Goal: Browse casually

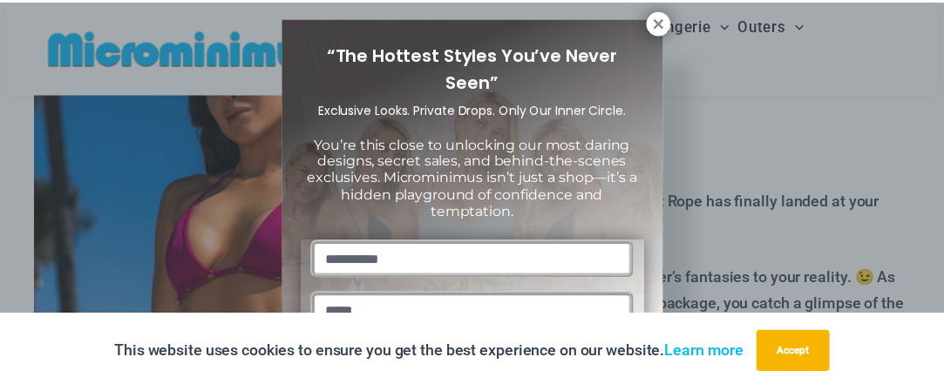
scroll to position [17, 0]
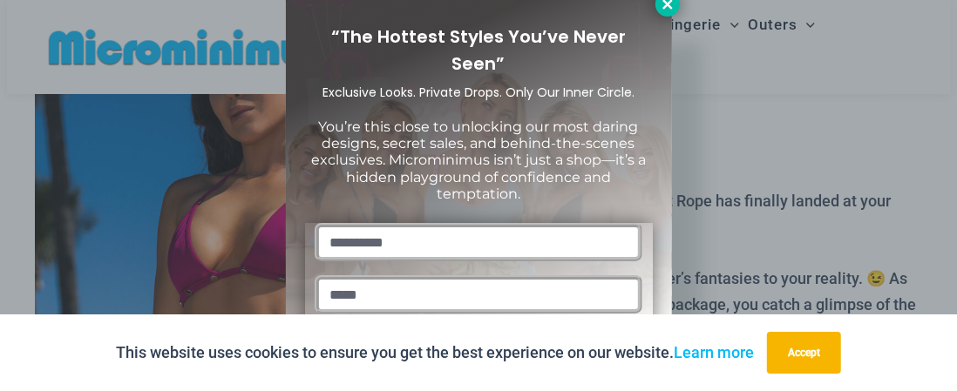
click at [665, 9] on icon at bounding box center [668, 5] width 16 height 16
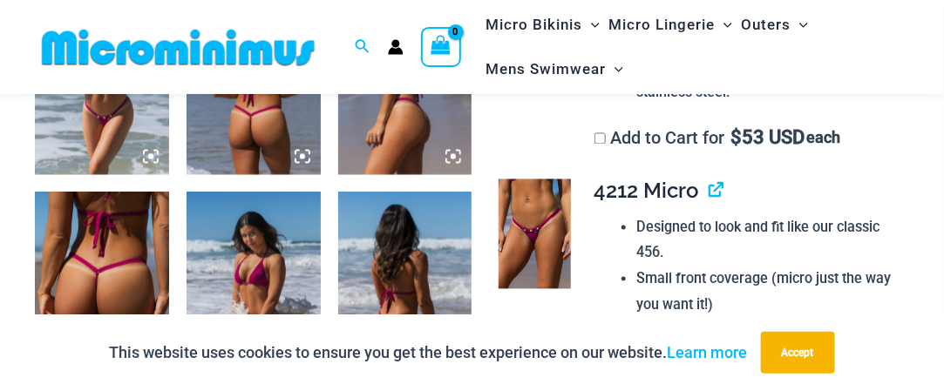
scroll to position [959, 0]
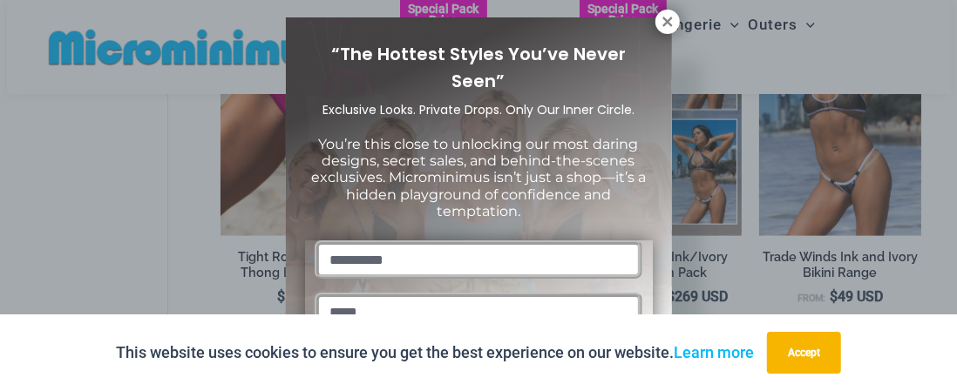
scroll to position [17, 0]
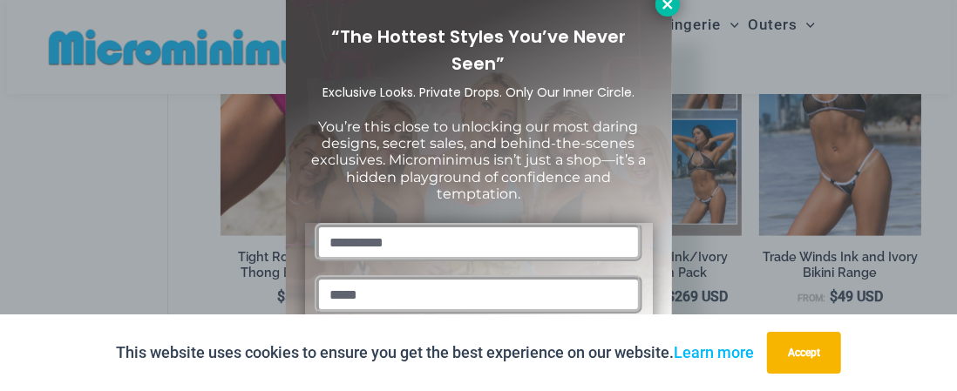
click at [670, 4] on icon at bounding box center [668, 5] width 16 height 16
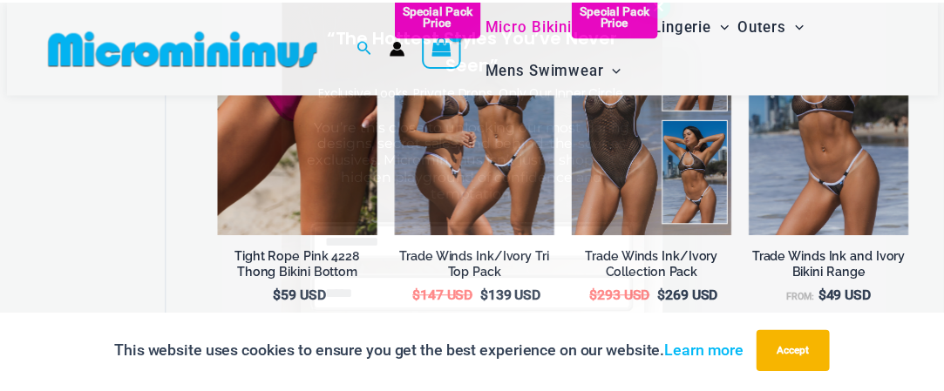
scroll to position [1217, 0]
